Goal: Information Seeking & Learning: Learn about a topic

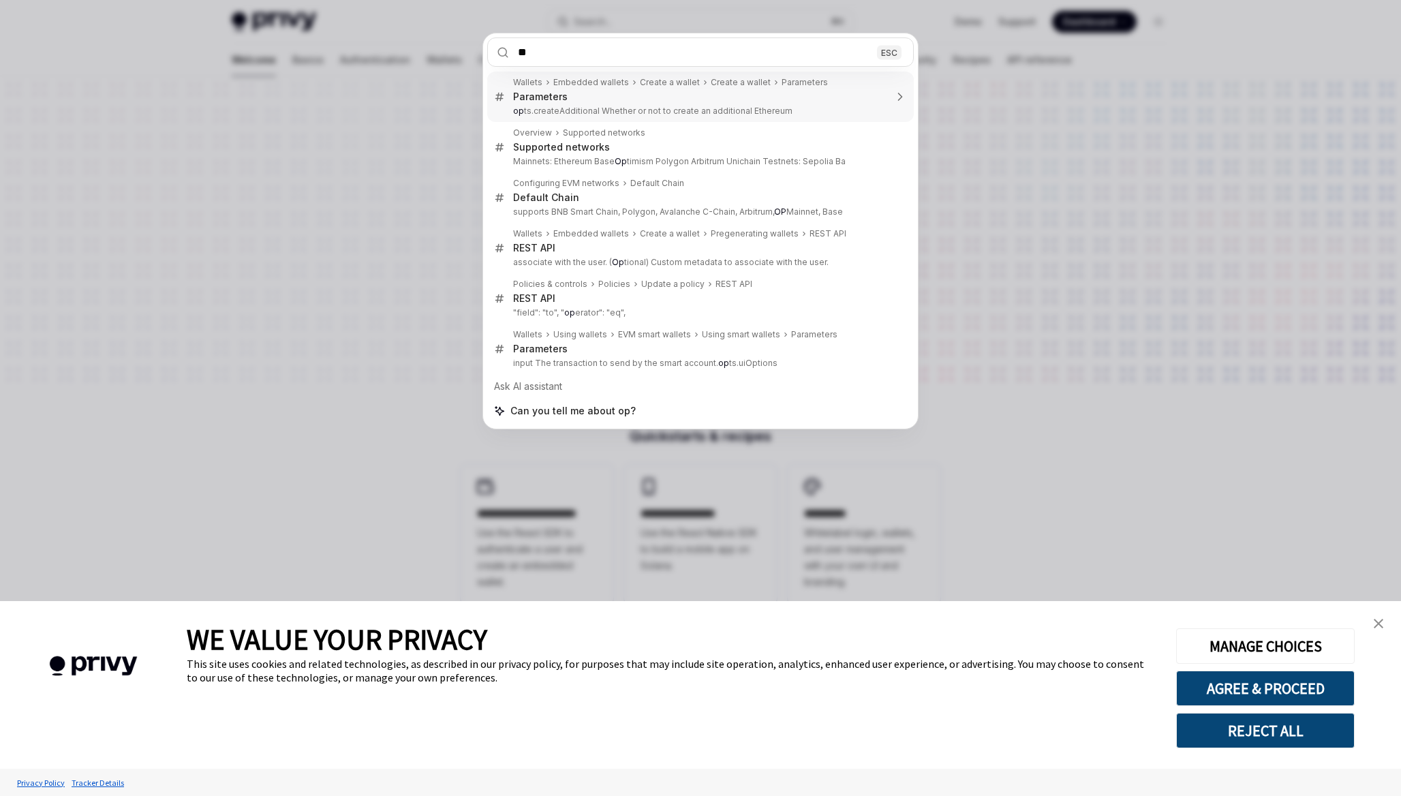
type input "*"
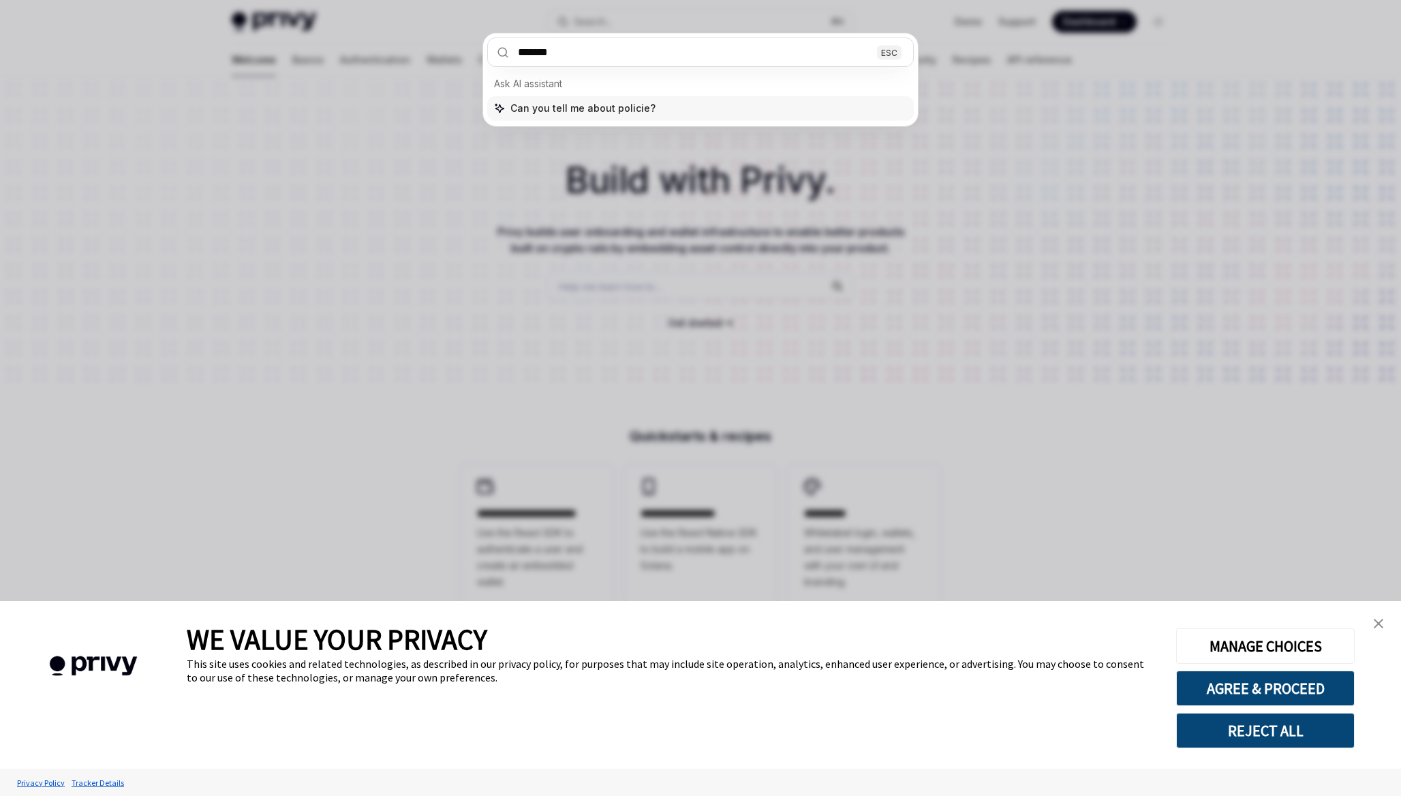
type input "********"
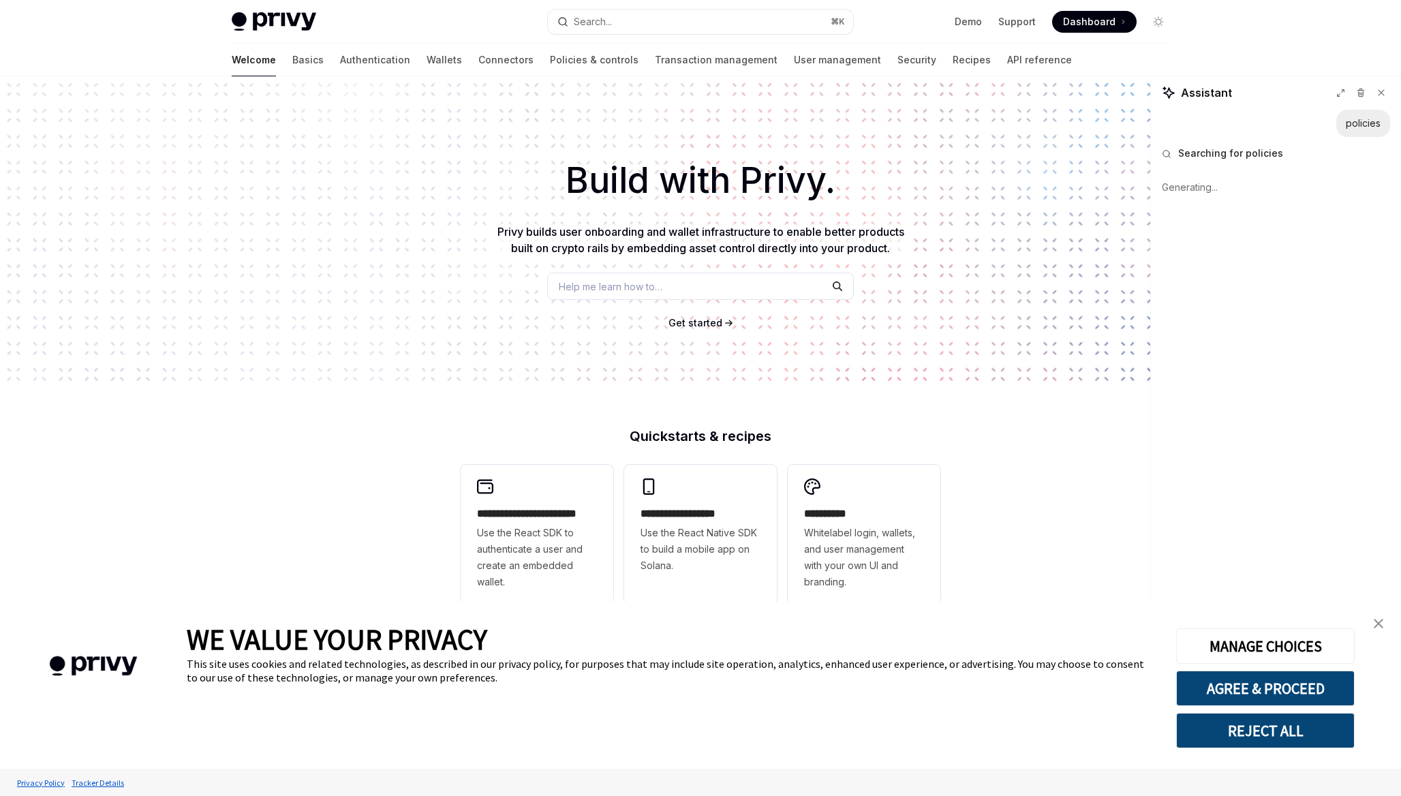
click at [1208, 732] on button "REJECT ALL" at bounding box center [1265, 730] width 179 height 35
type textarea "*"
